Goal: Task Accomplishment & Management: Manage account settings

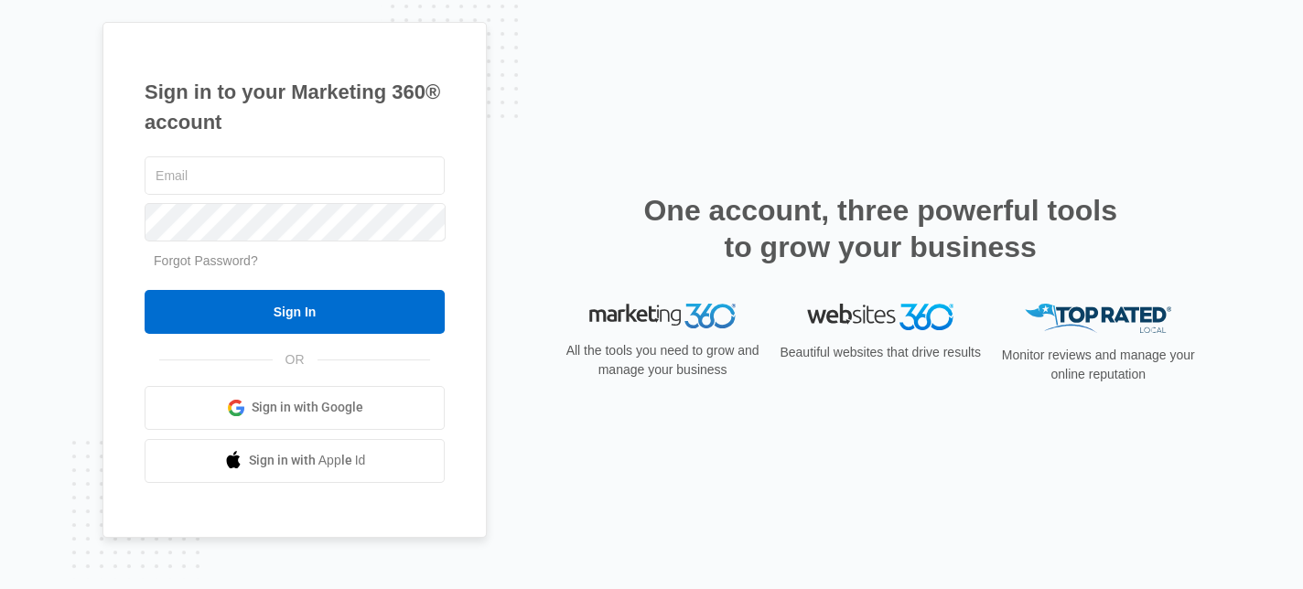
click at [313, 400] on span "Sign in with Google" at bounding box center [308, 407] width 112 height 19
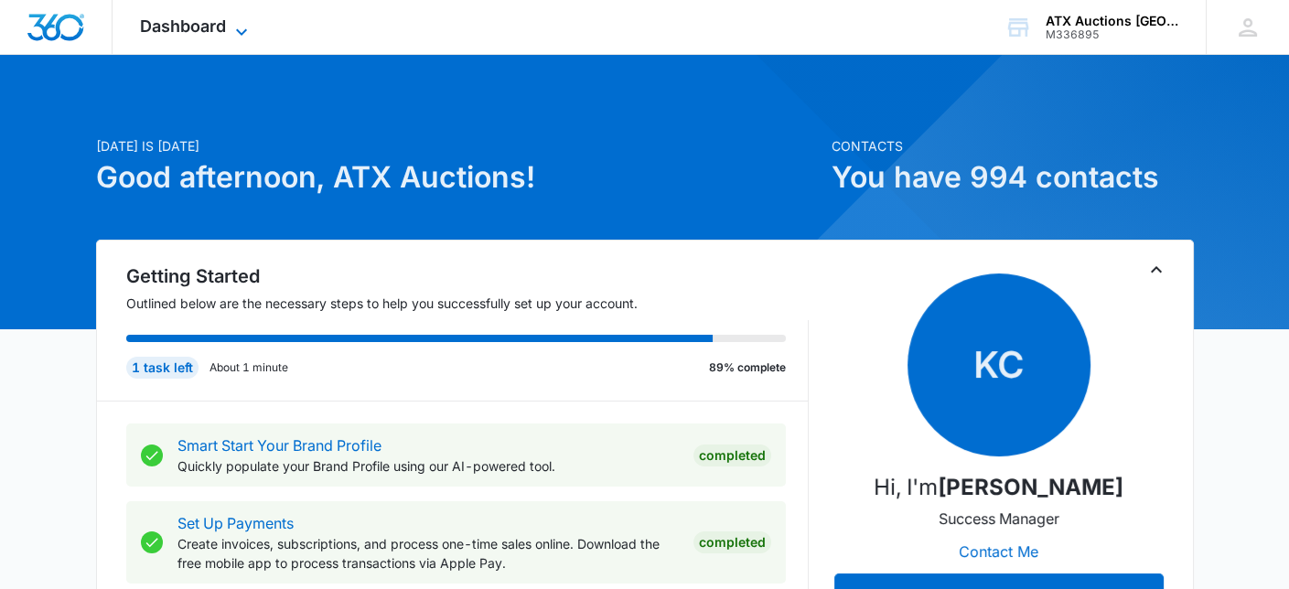
click at [224, 23] on span "Dashboard" at bounding box center [183, 25] width 86 height 19
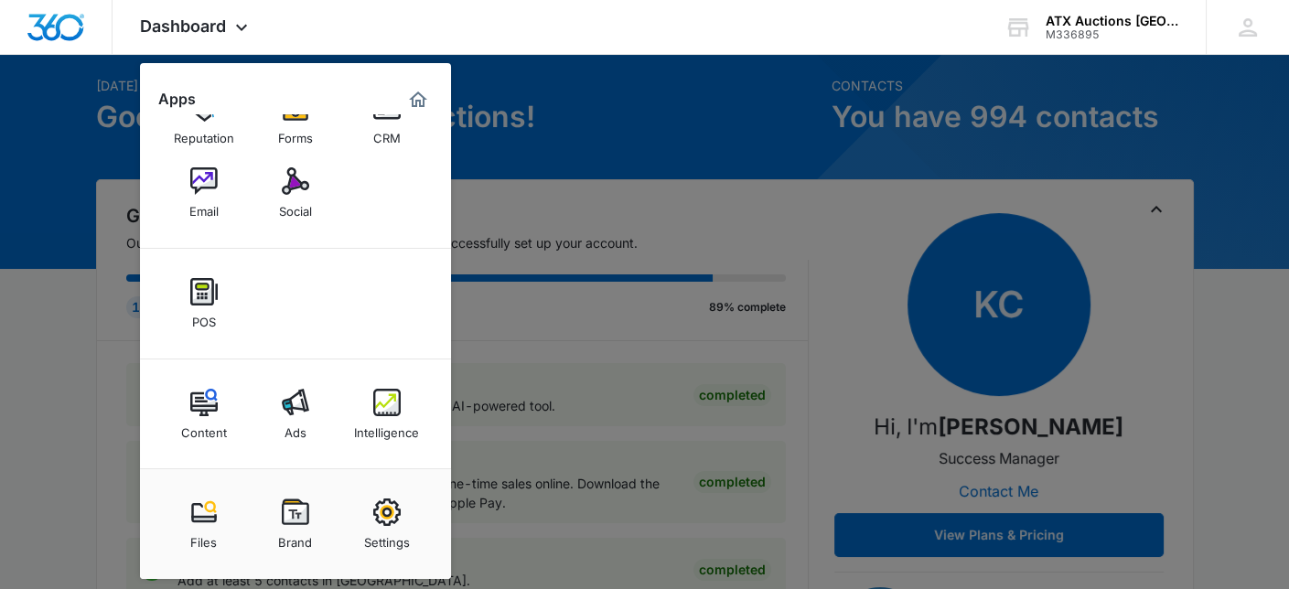
scroll to position [91, 0]
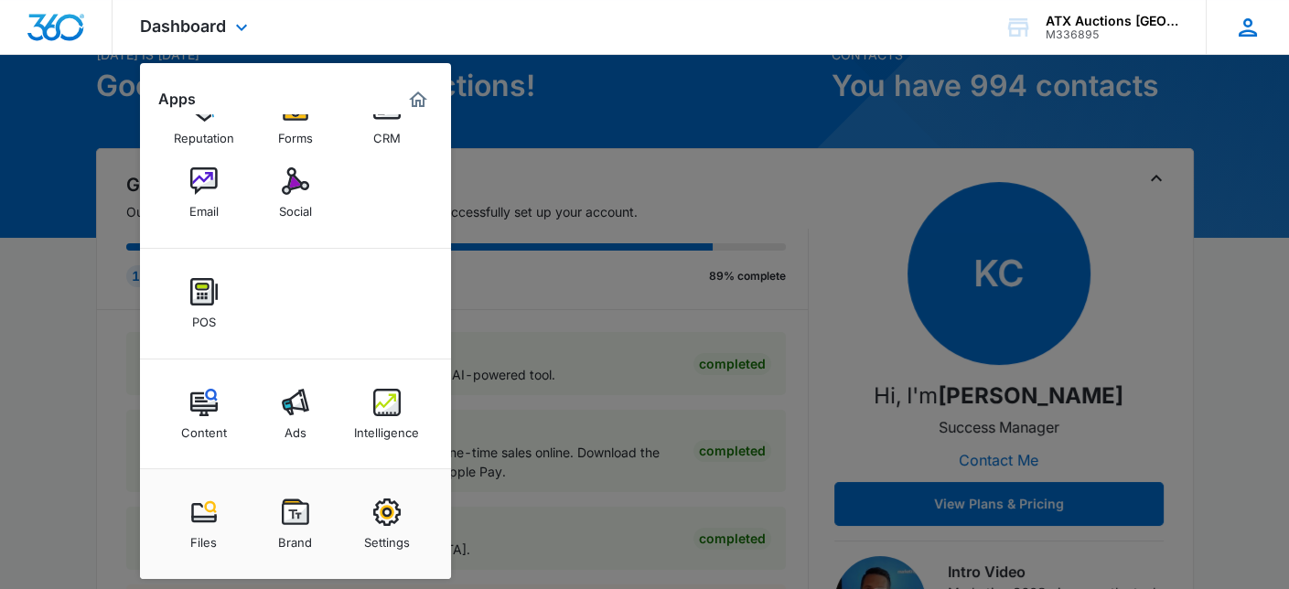
click at [1233, 24] on div "AC ATX Auctions Columbus atxauctionscolumbus@gmail.com My Profile Notifications…" at bounding box center [1247, 27] width 83 height 54
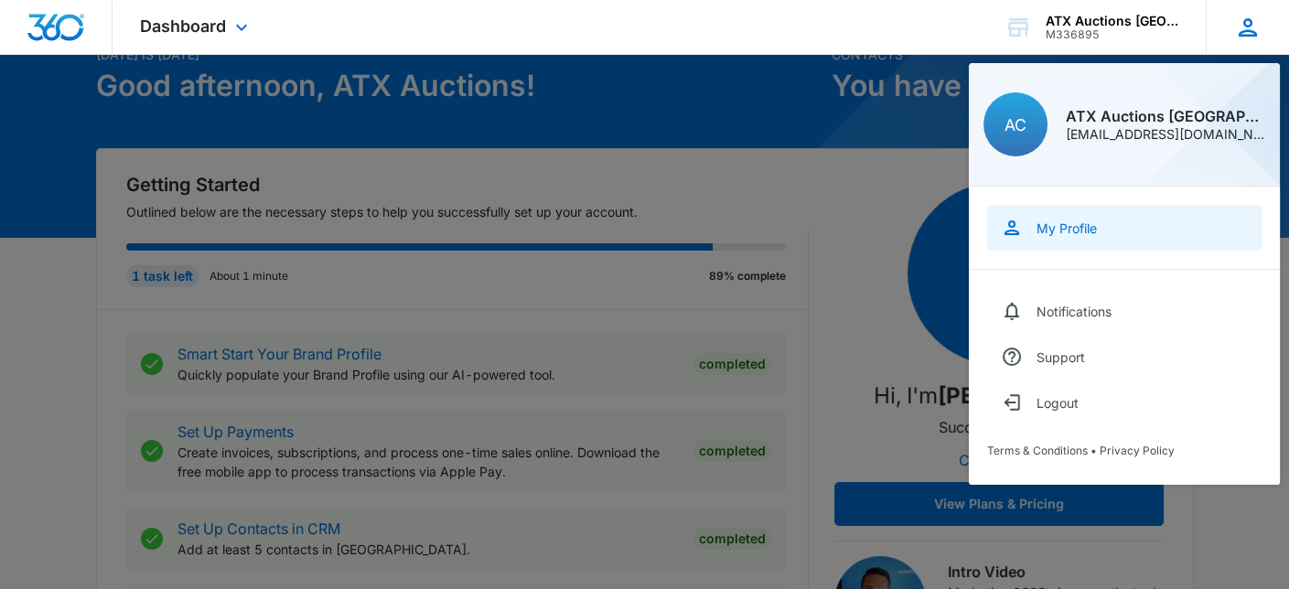
click at [1074, 224] on div "My Profile" at bounding box center [1066, 228] width 60 height 16
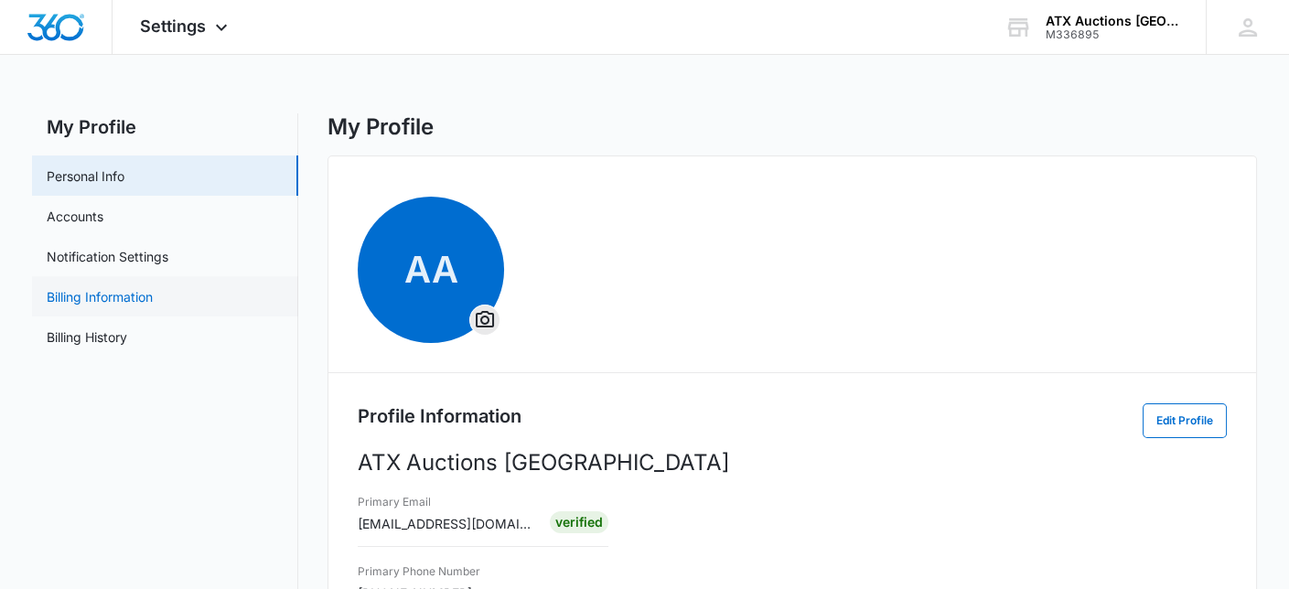
click at [89, 302] on link "Billing Information" at bounding box center [100, 296] width 106 height 19
